Goal: Information Seeking & Learning: Check status

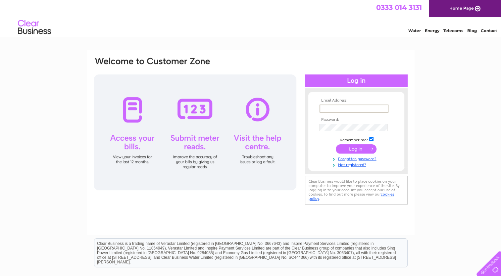
click at [326, 107] on input "text" at bounding box center [354, 109] width 69 height 8
type input "fionaarmstrong65@hotmail.com"
click at [353, 148] on input "submit" at bounding box center [356, 148] width 41 height 9
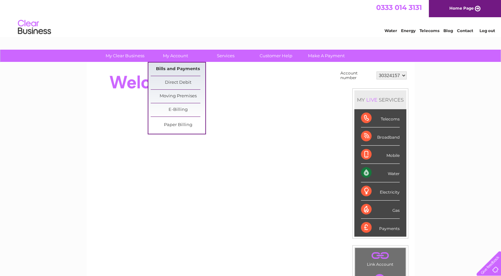
click at [173, 68] on link "Bills and Payments" at bounding box center [178, 69] width 55 height 13
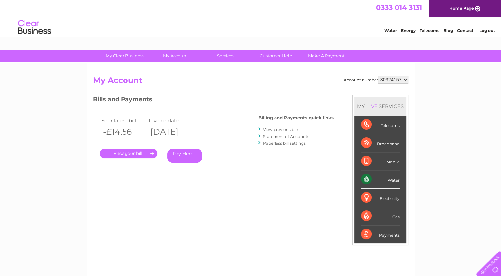
click at [136, 154] on link "." at bounding box center [129, 154] width 58 height 10
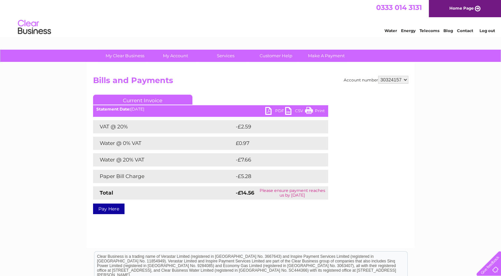
click at [138, 99] on link "Current Invoice" at bounding box center [142, 100] width 99 height 10
click at [156, 99] on link "Current Invoice" at bounding box center [142, 100] width 99 height 10
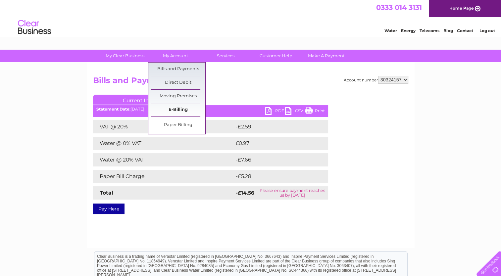
click at [169, 112] on link "E-Billing" at bounding box center [178, 109] width 55 height 13
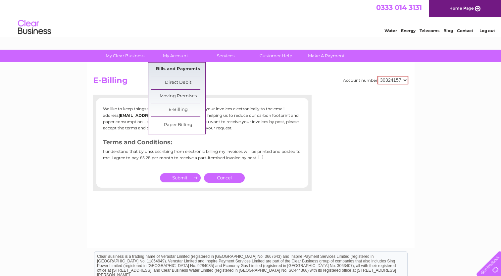
click at [183, 70] on link "Bills and Payments" at bounding box center [178, 69] width 55 height 13
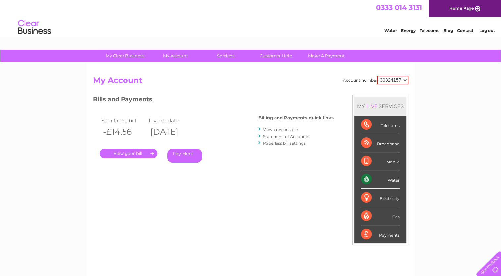
click at [278, 128] on link "View previous bills" at bounding box center [281, 129] width 36 height 5
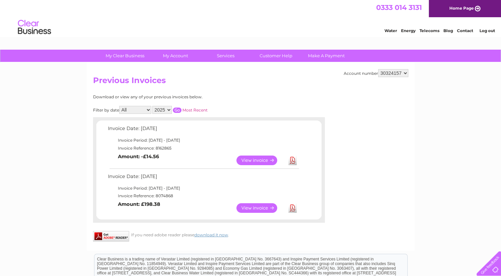
click at [250, 210] on link "View" at bounding box center [261, 208] width 49 height 10
click at [254, 159] on link "View" at bounding box center [261, 161] width 49 height 10
